Goal: Information Seeking & Learning: Learn about a topic

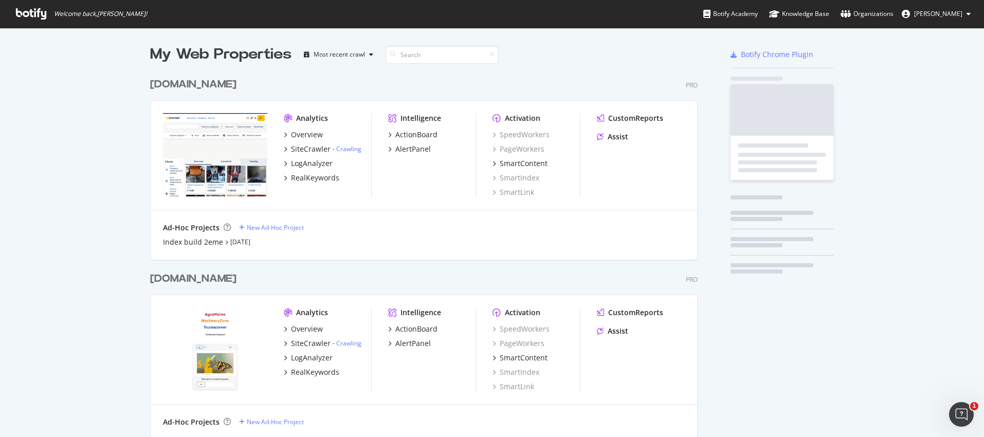
scroll to position [3205, 548]
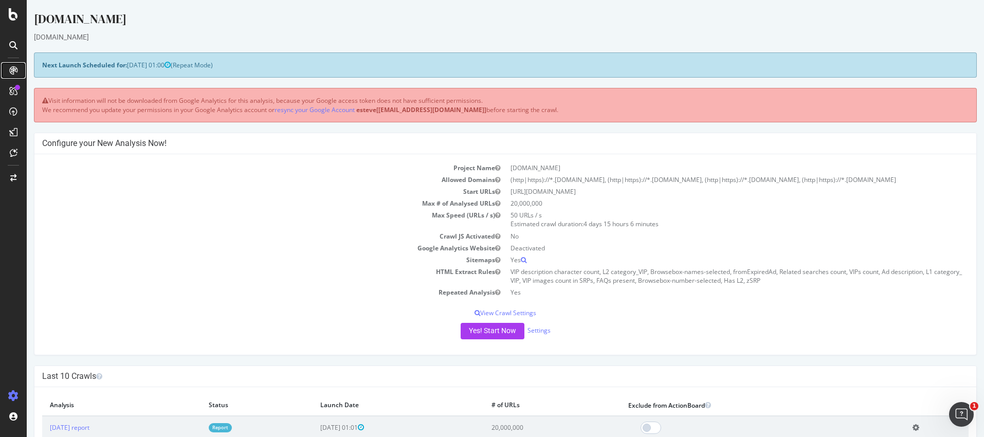
click at [14, 77] on div at bounding box center [13, 70] width 16 height 16
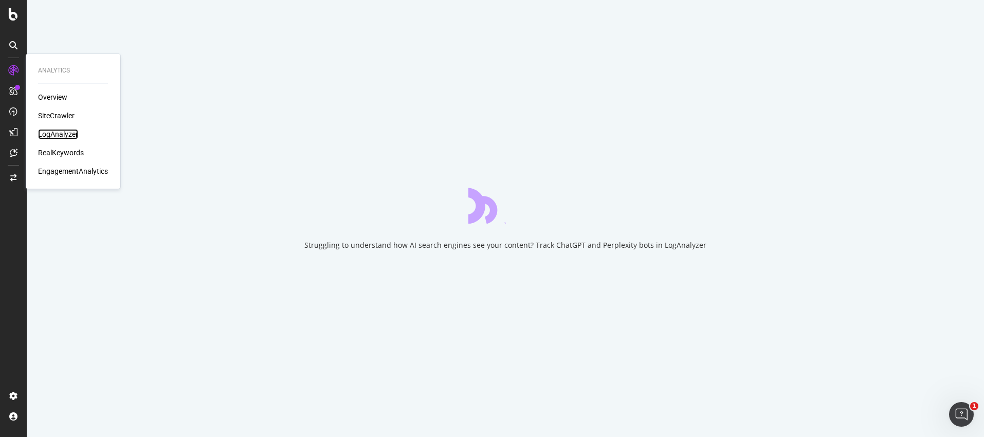
click at [58, 132] on div "LogAnalyzer" at bounding box center [58, 134] width 40 height 10
